Goal: Task Accomplishment & Management: Manage account settings

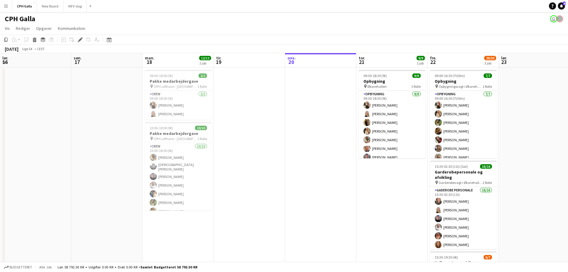
scroll to position [0, 205]
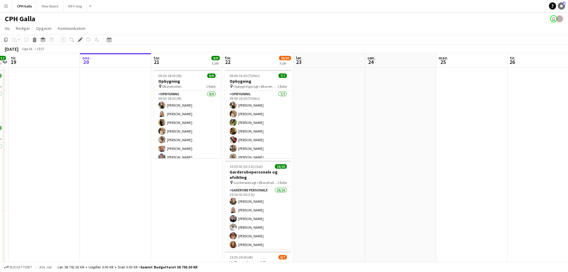
click at [562, 6] on icon at bounding box center [561, 5] width 3 height 3
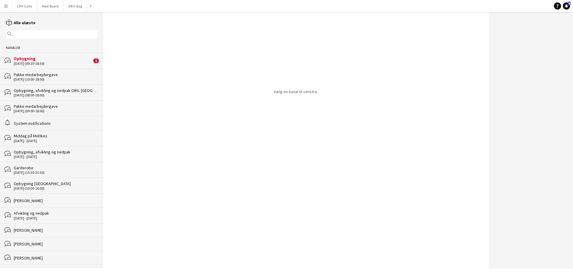
click at [50, 59] on div "Opbygning" at bounding box center [53, 58] width 78 height 5
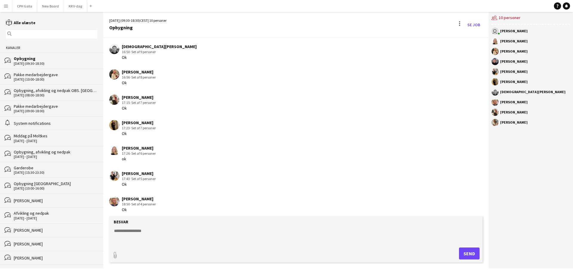
scroll to position [267, 0]
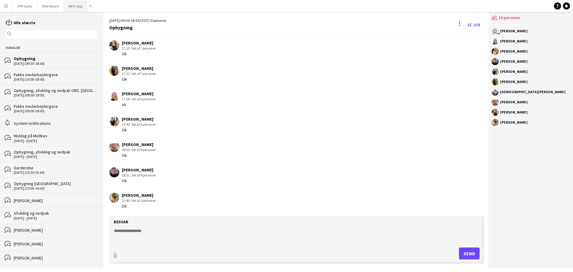
click at [72, 7] on button "KR V-dag Luk" at bounding box center [75, 6] width 23 height 12
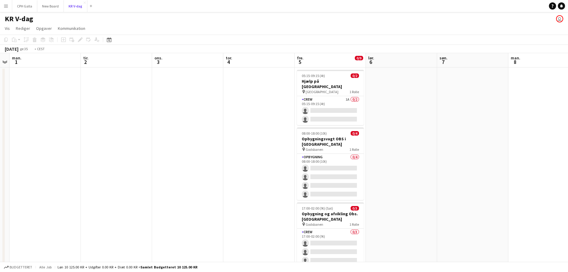
scroll to position [0, 211]
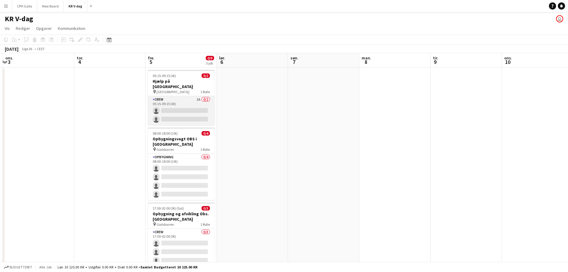
click at [164, 107] on app-card-role "Crew 1A 0/2 05:15-09:15 (4t) single-neutral-actions single-neutral-actions" at bounding box center [181, 110] width 67 height 29
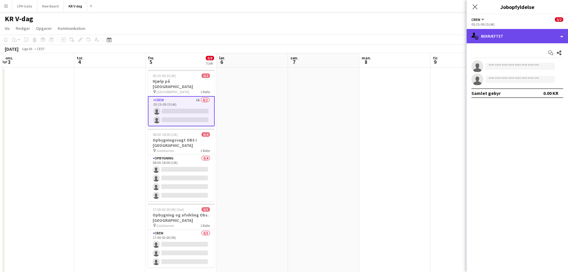
click at [489, 31] on div "single-neutral-actions-check-2 Bekræftet" at bounding box center [517, 36] width 101 height 14
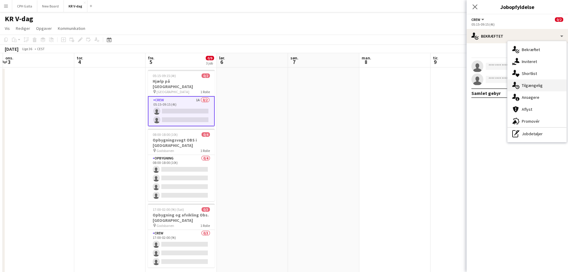
click at [531, 90] on div "single-neutral-actions-upload Tilgængelig" at bounding box center [537, 85] width 59 height 12
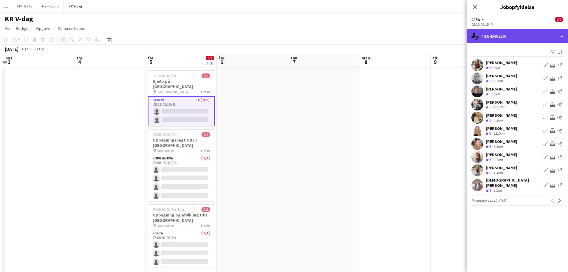
click at [495, 38] on div "single-neutral-actions-upload Tilgængelig" at bounding box center [517, 36] width 101 height 14
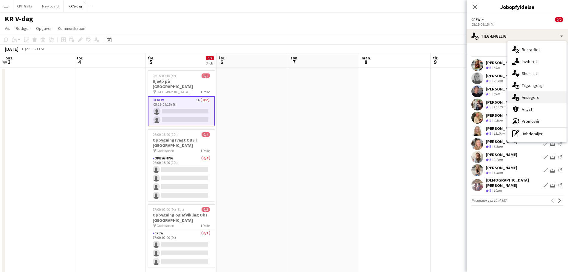
click at [535, 99] on div "single-neutral-actions-information Ansøgere" at bounding box center [537, 97] width 59 height 12
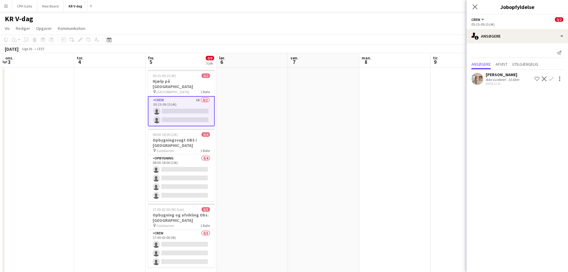
click at [500, 77] on div "[PERSON_NAME]" at bounding box center [503, 74] width 35 height 5
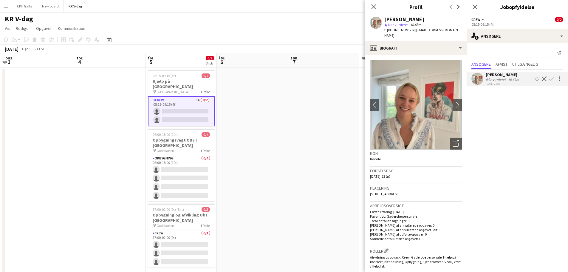
click at [298, 188] on app-date-cell at bounding box center [323, 173] width 71 height 212
